Goal: Task Accomplishment & Management: Manage account settings

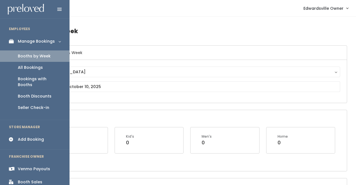
click at [36, 93] on div "Booth Discounts" at bounding box center [35, 96] width 34 height 6
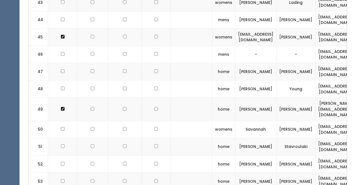
scroll to position [0, 133]
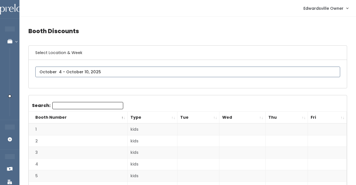
click at [78, 72] on input "text" at bounding box center [187, 72] width 305 height 11
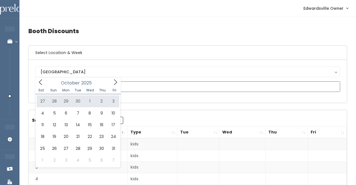
type input "September 27 to October 3"
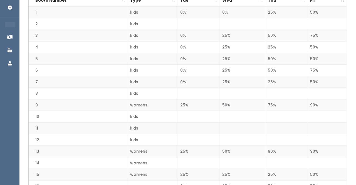
scroll to position [14, 0]
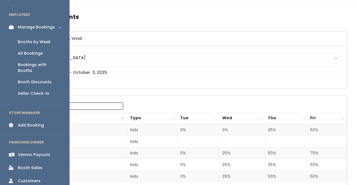
click at [17, 161] on link "Booth Sales" at bounding box center [35, 167] width 70 height 13
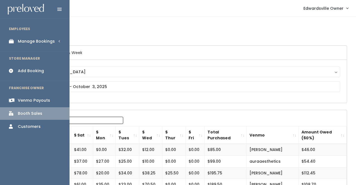
click at [35, 41] on div "Manage Bookings" at bounding box center [36, 41] width 37 height 6
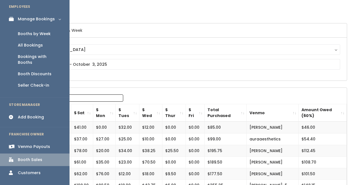
scroll to position [28, 0]
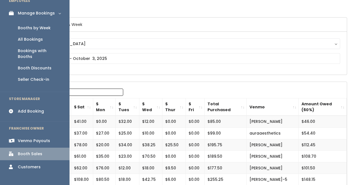
click at [34, 65] on div "Booth Discounts" at bounding box center [35, 68] width 34 height 6
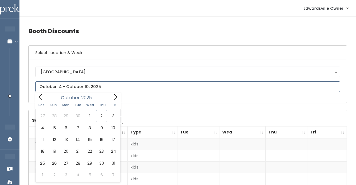
click at [50, 89] on input "text" at bounding box center [187, 86] width 305 height 11
type input "[DATE] to [DATE]"
click at [65, 84] on input "text" at bounding box center [187, 86] width 305 height 11
type input "September 27 to October 3"
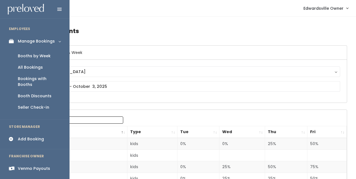
click at [36, 56] on div "Booths by Week" at bounding box center [34, 56] width 33 height 6
